Goal: Find specific page/section: Find specific page/section

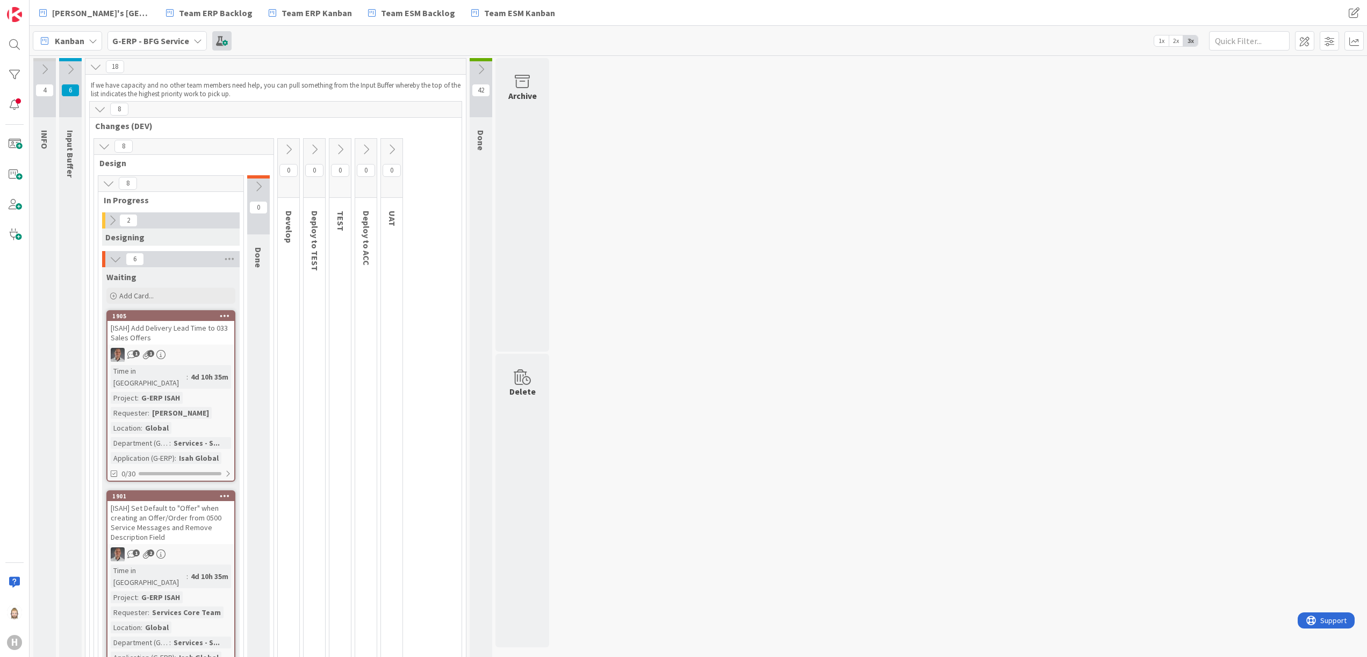
scroll to position [334, 0]
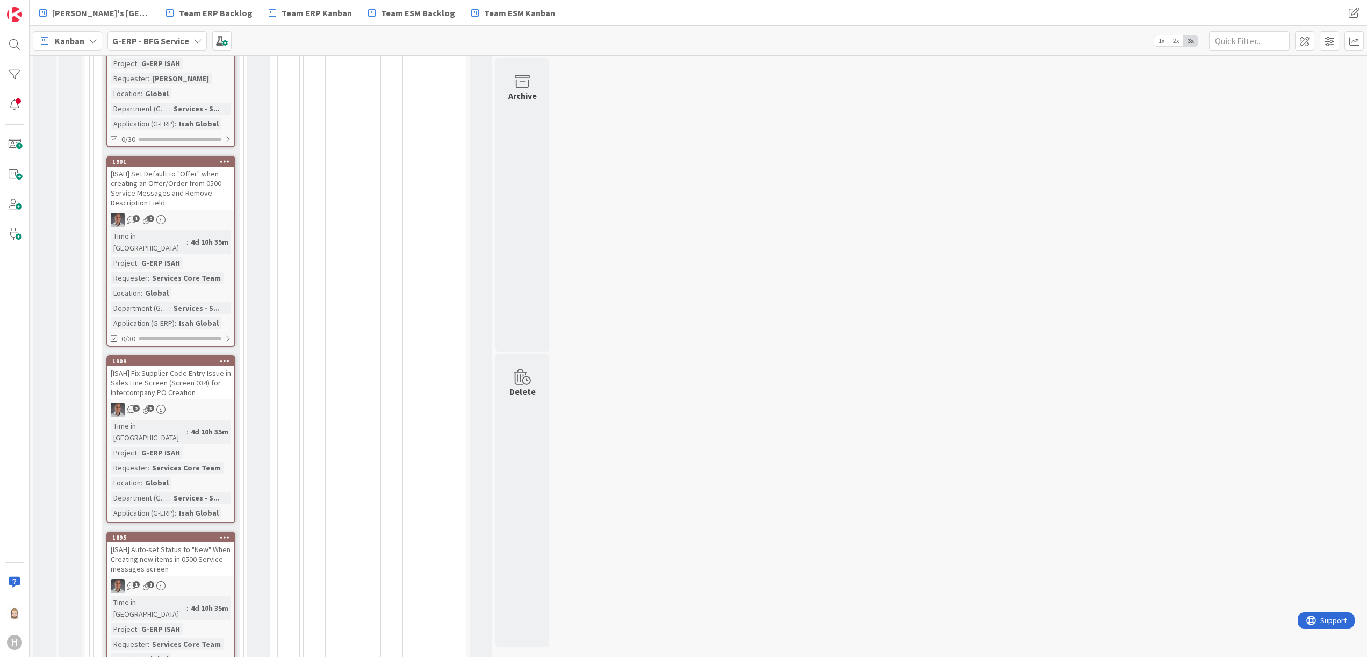
click at [195, 39] on icon at bounding box center [197, 41] width 9 height 9
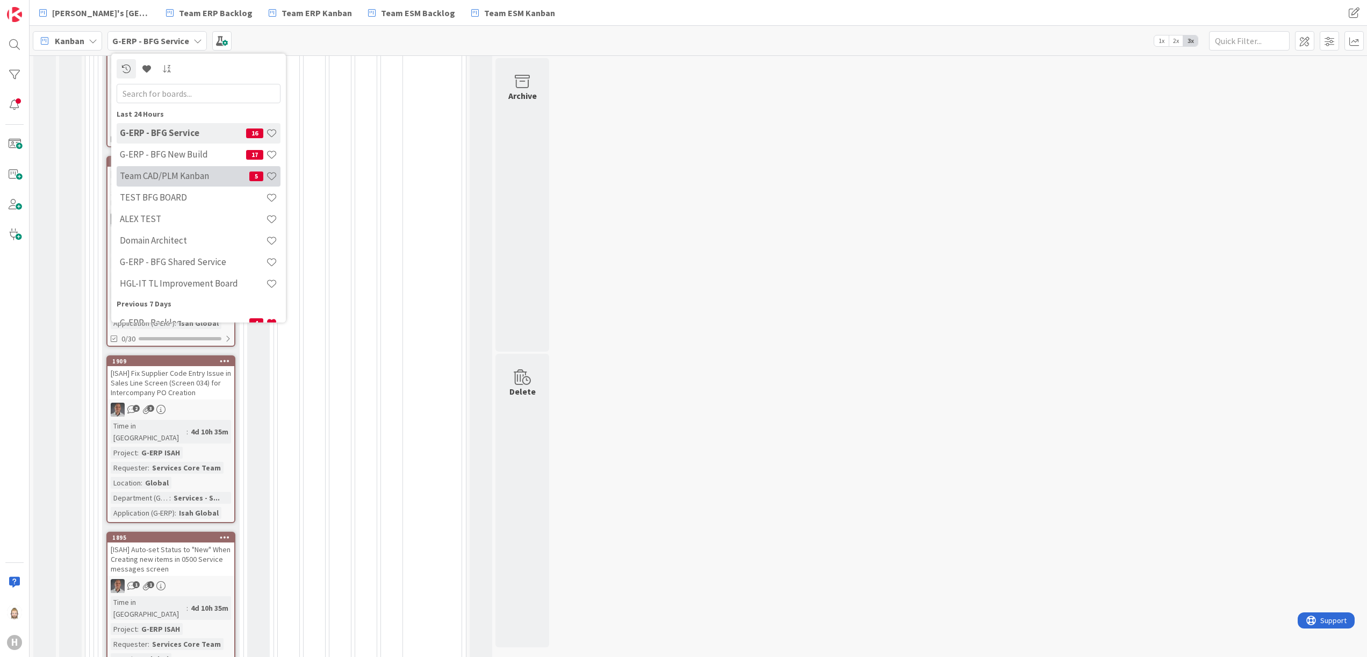
click at [197, 173] on h4 "Team CAD/PLM Kanban" at bounding box center [185, 175] width 130 height 11
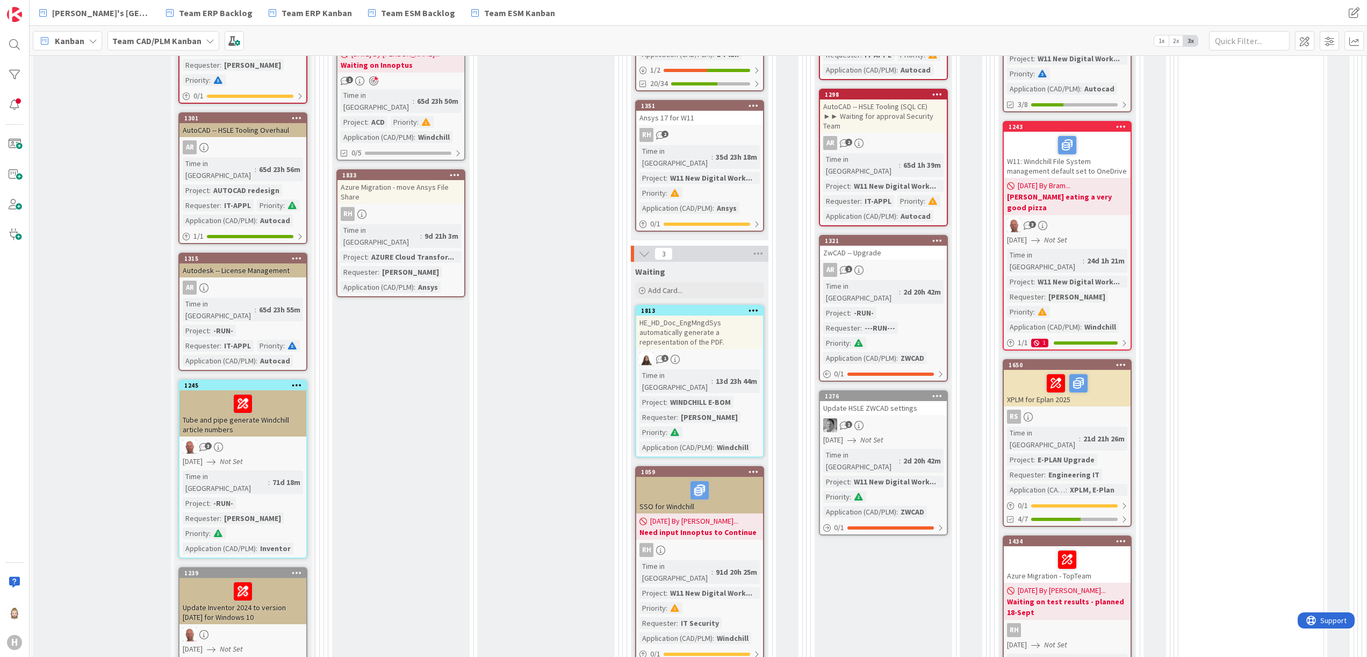
scroll to position [322, 0]
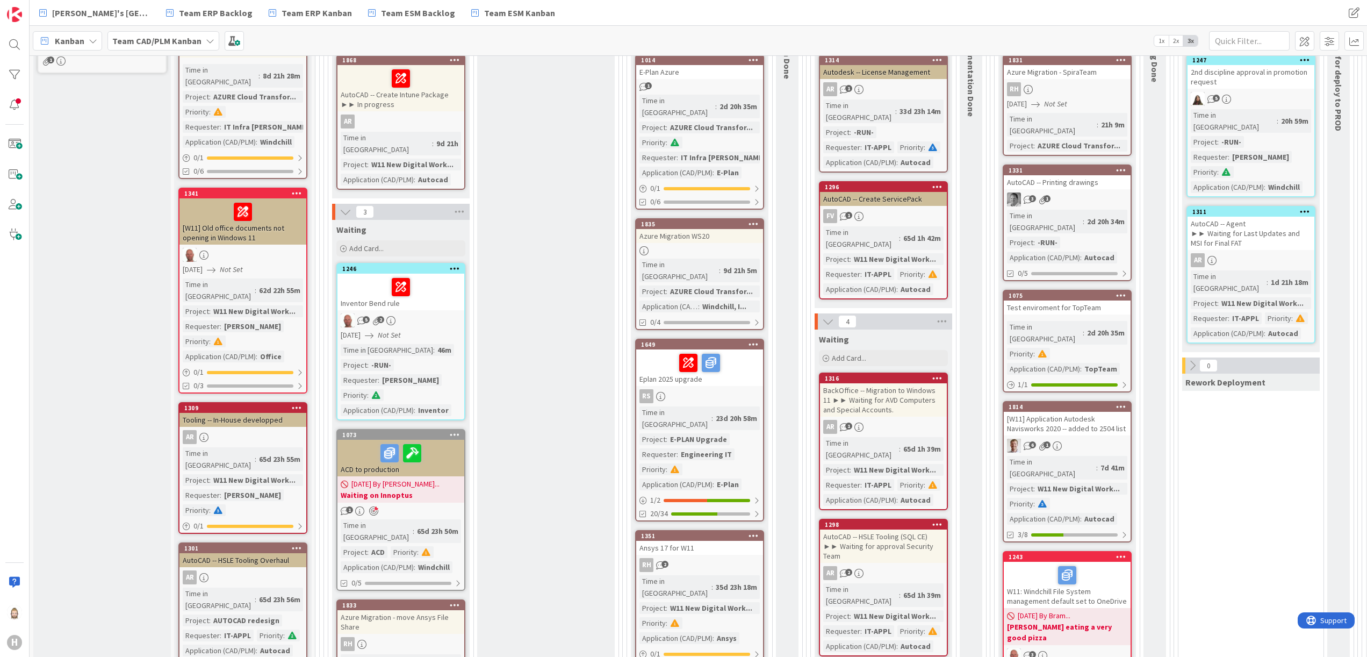
click at [347, 206] on icon at bounding box center [346, 212] width 12 height 12
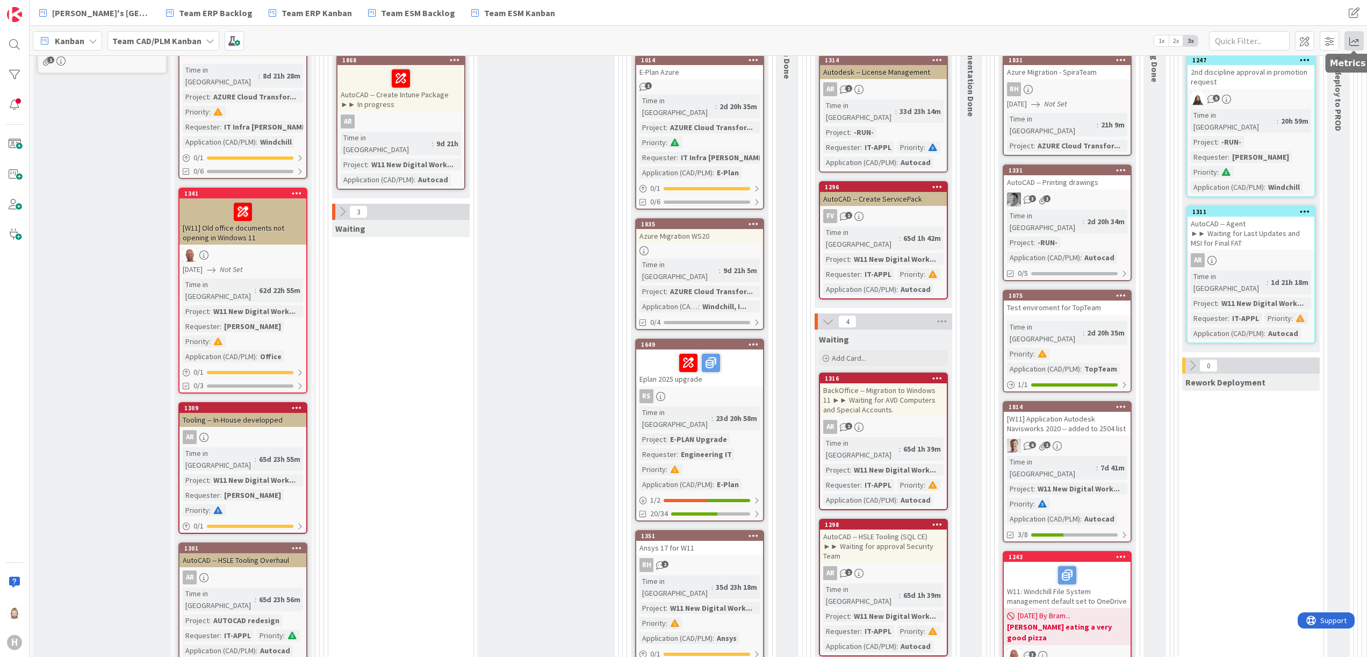
click at [1358, 43] on span at bounding box center [1354, 40] width 19 height 19
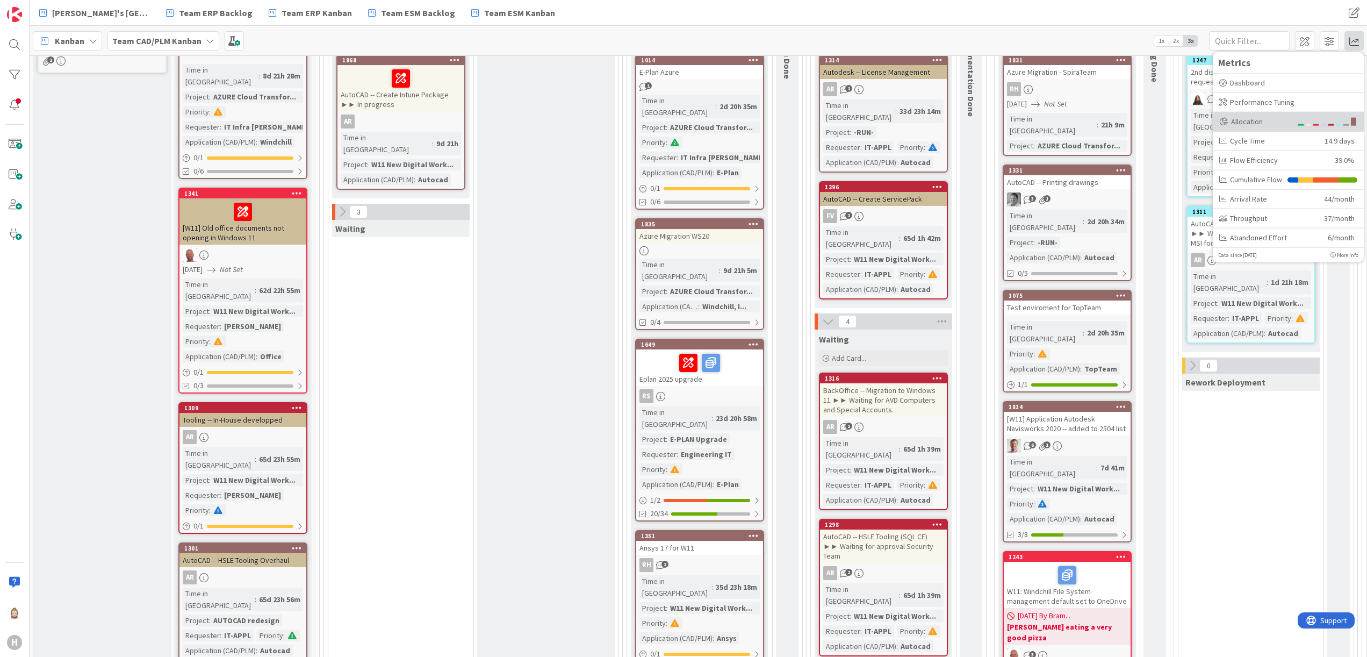
click at [1279, 117] on div "Allocation" at bounding box center [1255, 121] width 73 height 11
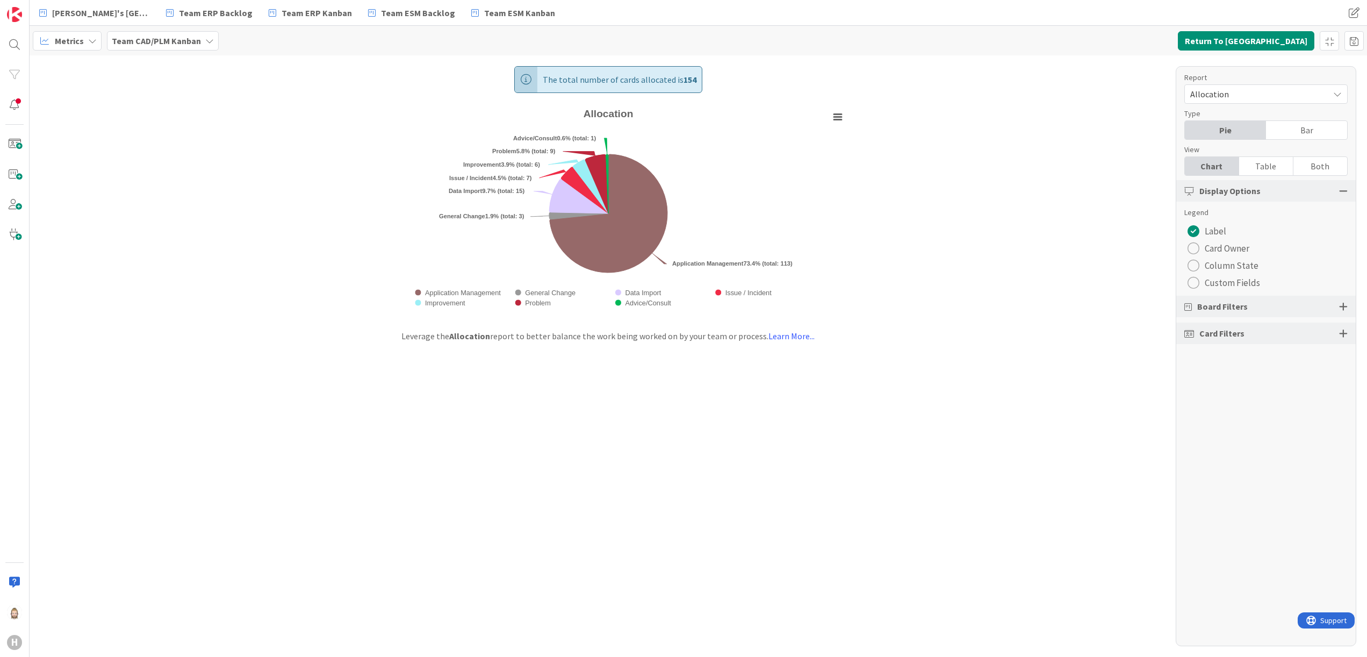
click at [1232, 283] on span "Custom Fields" at bounding box center [1232, 283] width 55 height 16
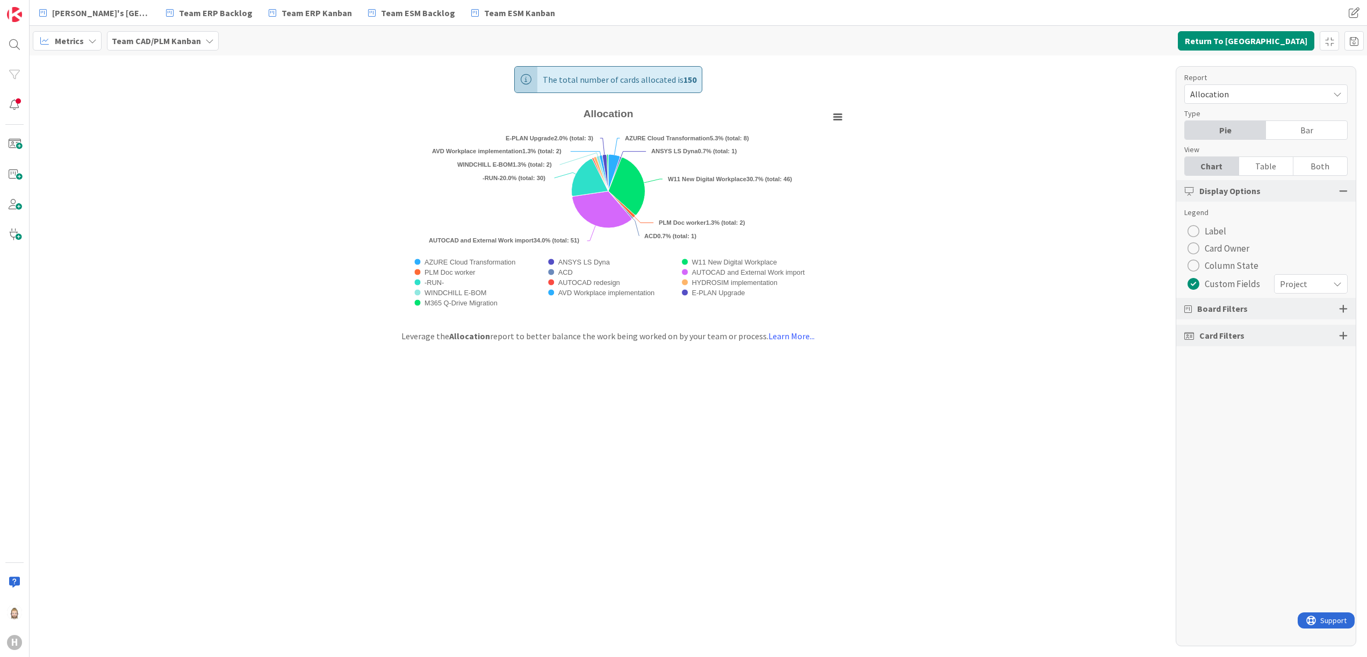
radio button "radio"
